Goal: Transaction & Acquisition: Download file/media

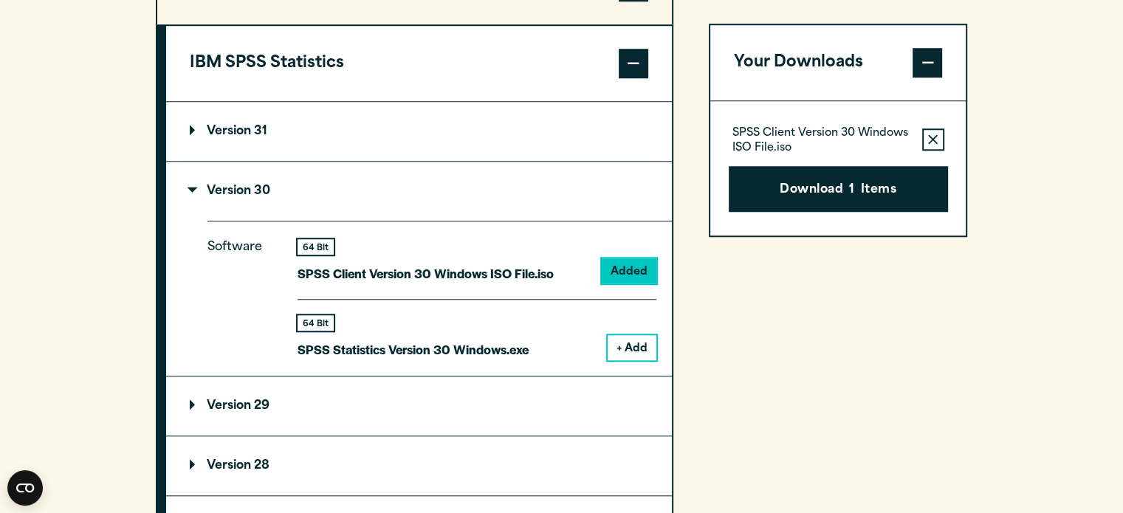
click at [934, 140] on icon "button" at bounding box center [933, 139] width 10 height 10
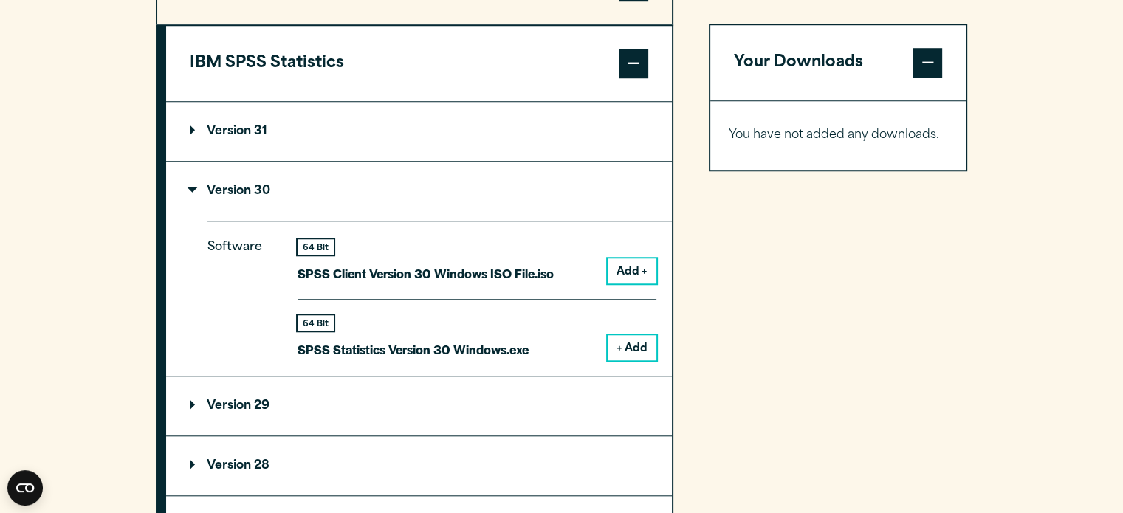
click at [629, 346] on button "+ Add" at bounding box center [632, 347] width 49 height 25
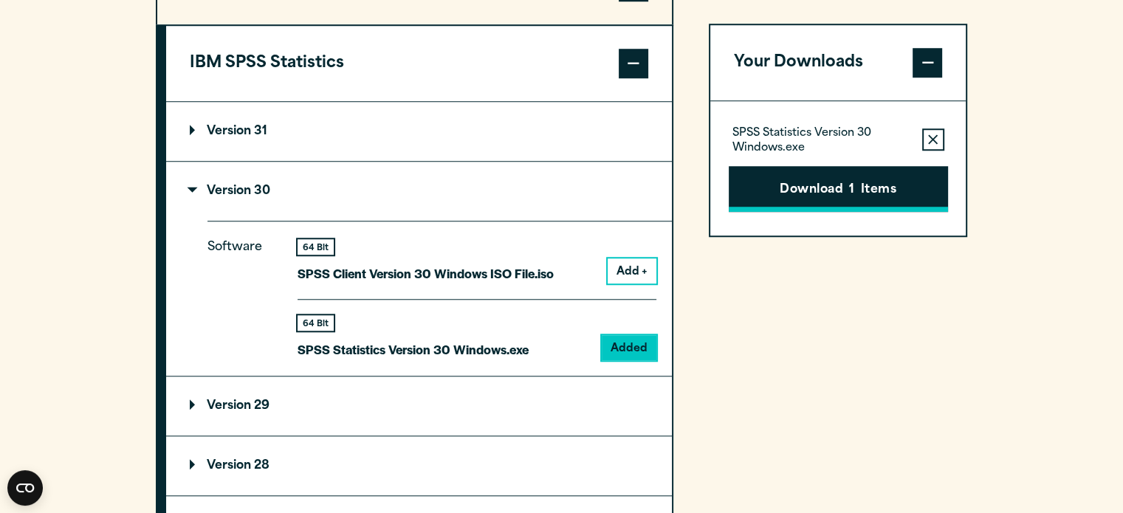
click at [797, 184] on button "Download 1 Items" at bounding box center [838, 189] width 219 height 46
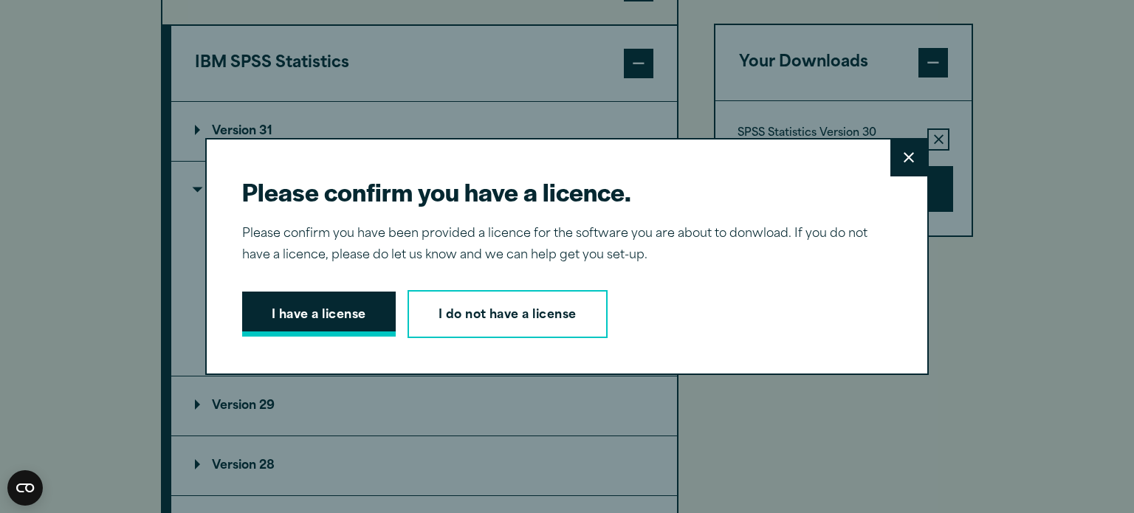
click at [300, 319] on button "I have a license" at bounding box center [319, 315] width 154 height 46
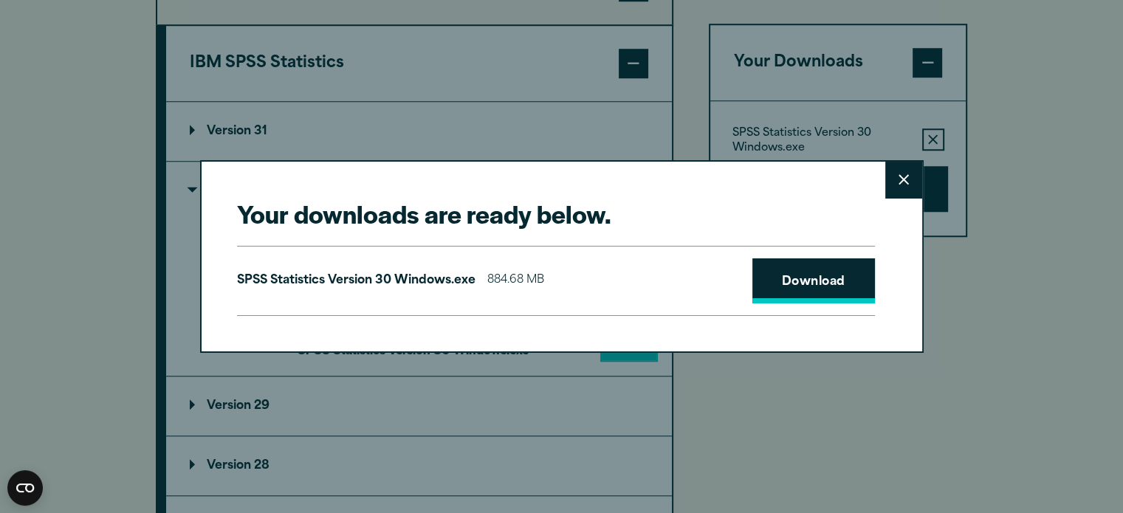
click at [812, 283] on link "Download" at bounding box center [813, 281] width 123 height 46
click at [901, 188] on button "Close" at bounding box center [903, 180] width 37 height 37
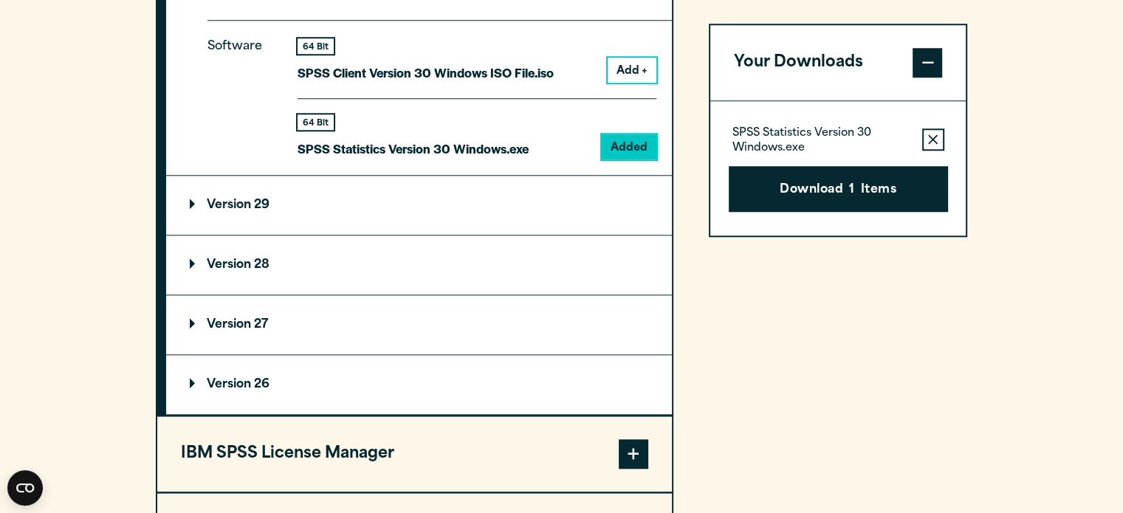
scroll to position [1447, 0]
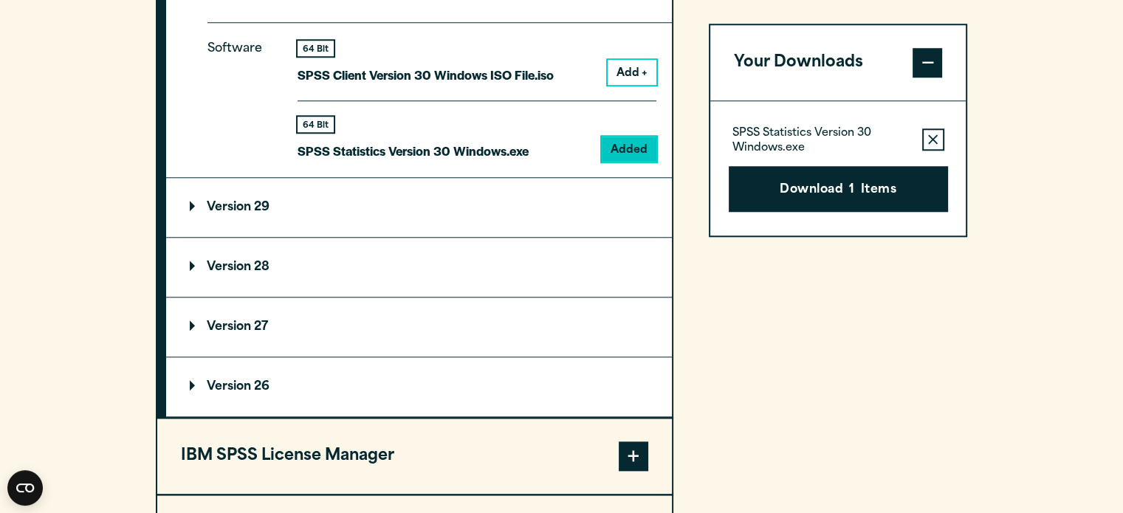
click at [926, 61] on span at bounding box center [928, 63] width 30 height 30
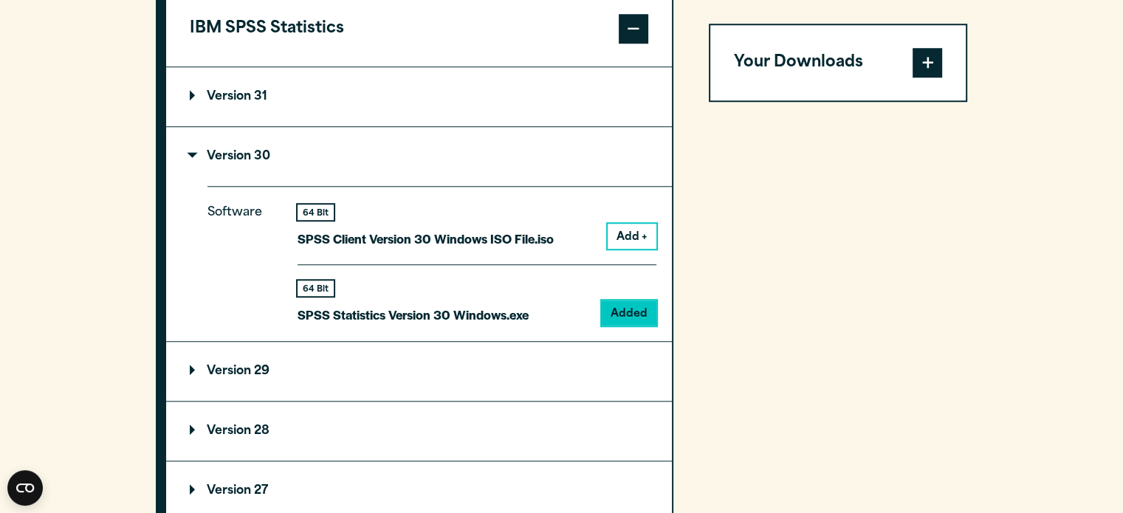
scroll to position [1265, 0]
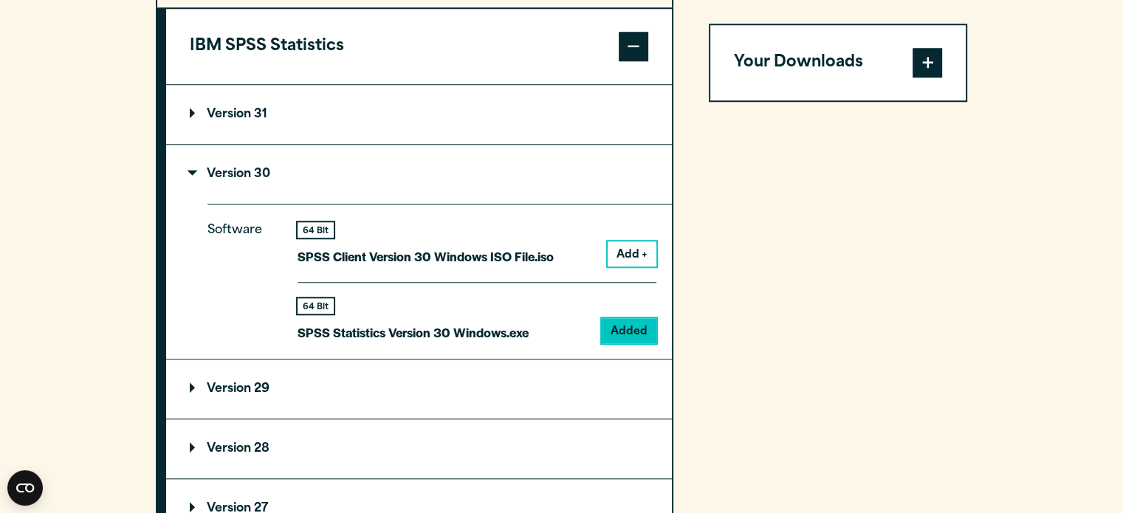
click at [915, 67] on span at bounding box center [928, 63] width 30 height 30
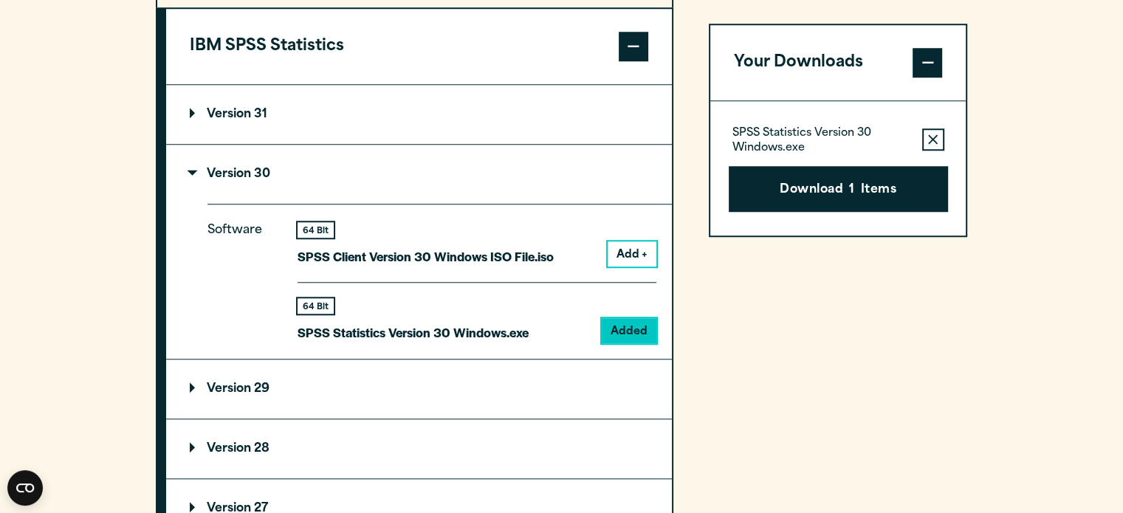
click at [923, 134] on button "Remove this item from your software download list" at bounding box center [933, 139] width 22 height 22
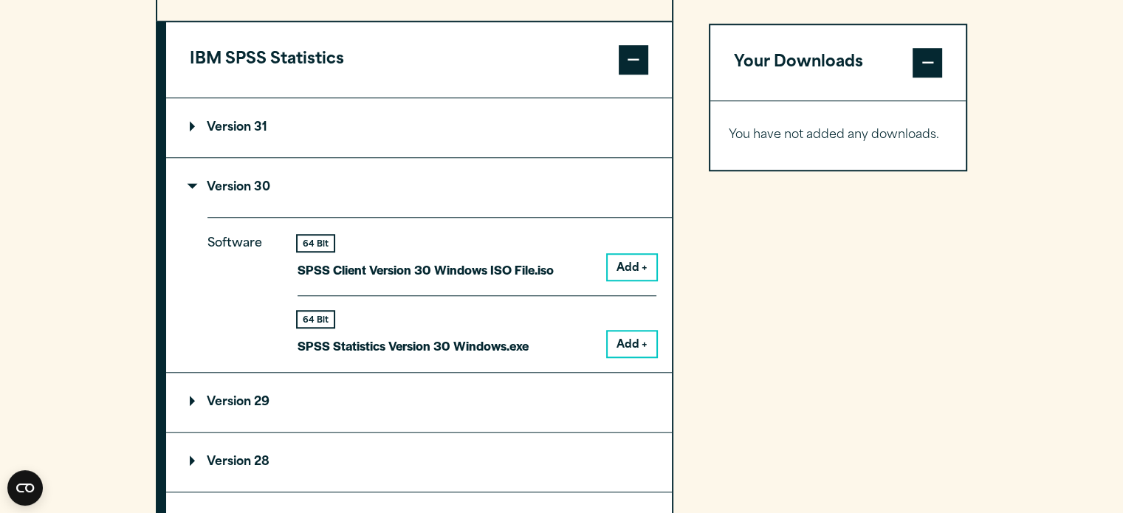
scroll to position [1251, 0]
click at [637, 346] on button "Add +" at bounding box center [632, 344] width 49 height 25
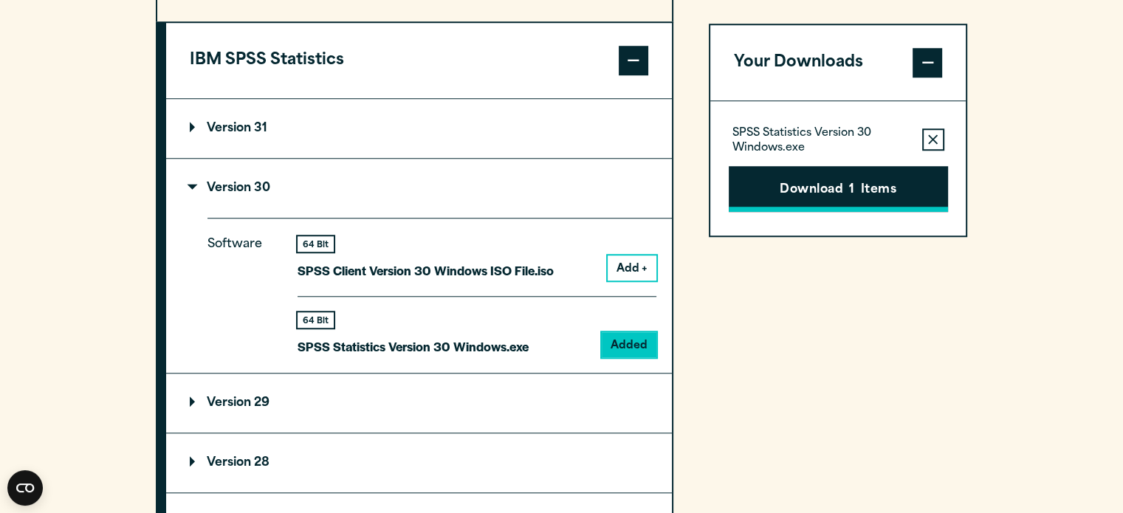
click at [797, 201] on button "Download 1 Items" at bounding box center [838, 189] width 219 height 46
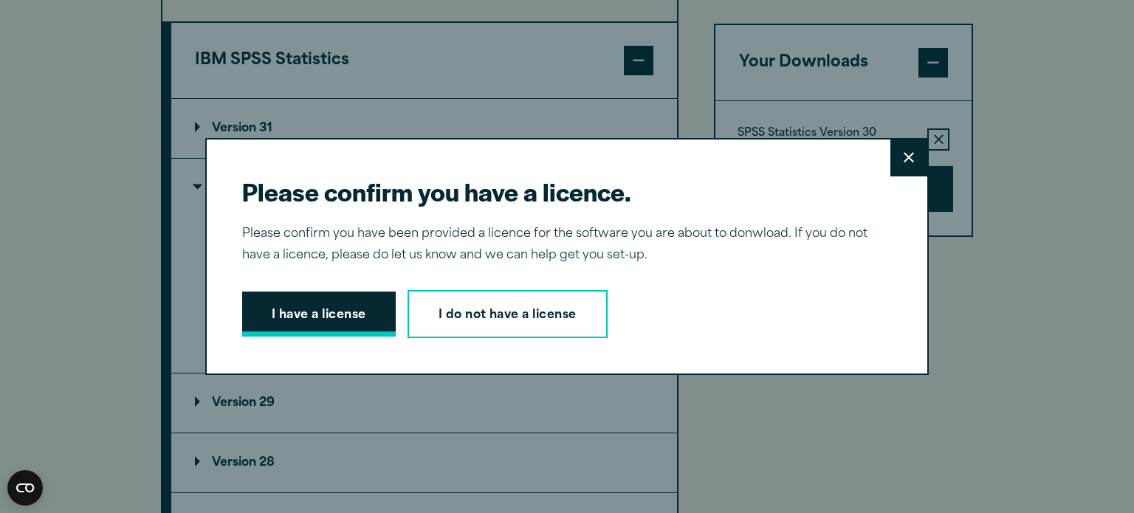
click at [355, 317] on button "I have a license" at bounding box center [319, 315] width 154 height 46
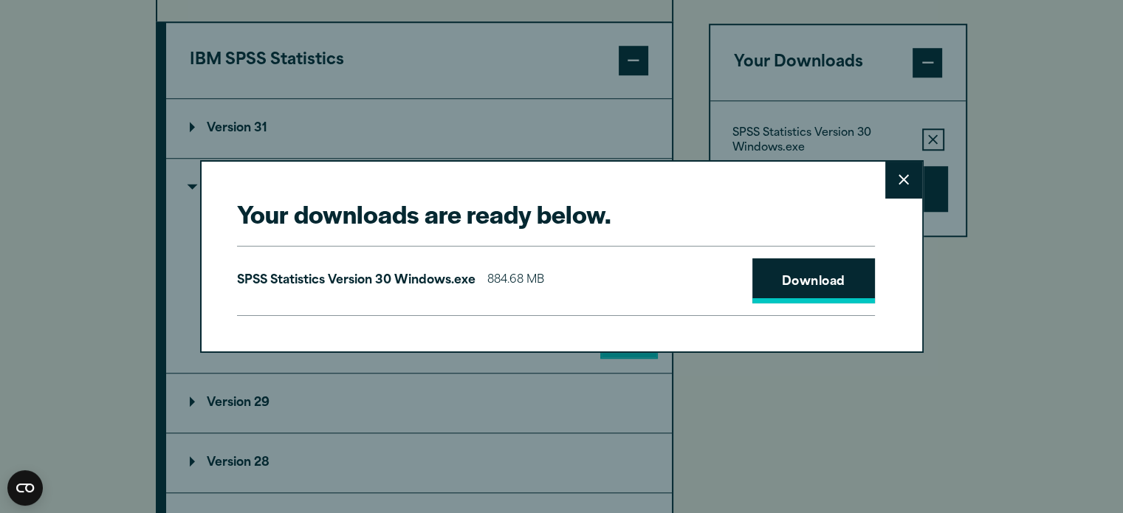
click at [783, 280] on link "Download" at bounding box center [813, 281] width 123 height 46
click at [904, 183] on icon at bounding box center [903, 179] width 10 height 11
